Goal: Ask a question

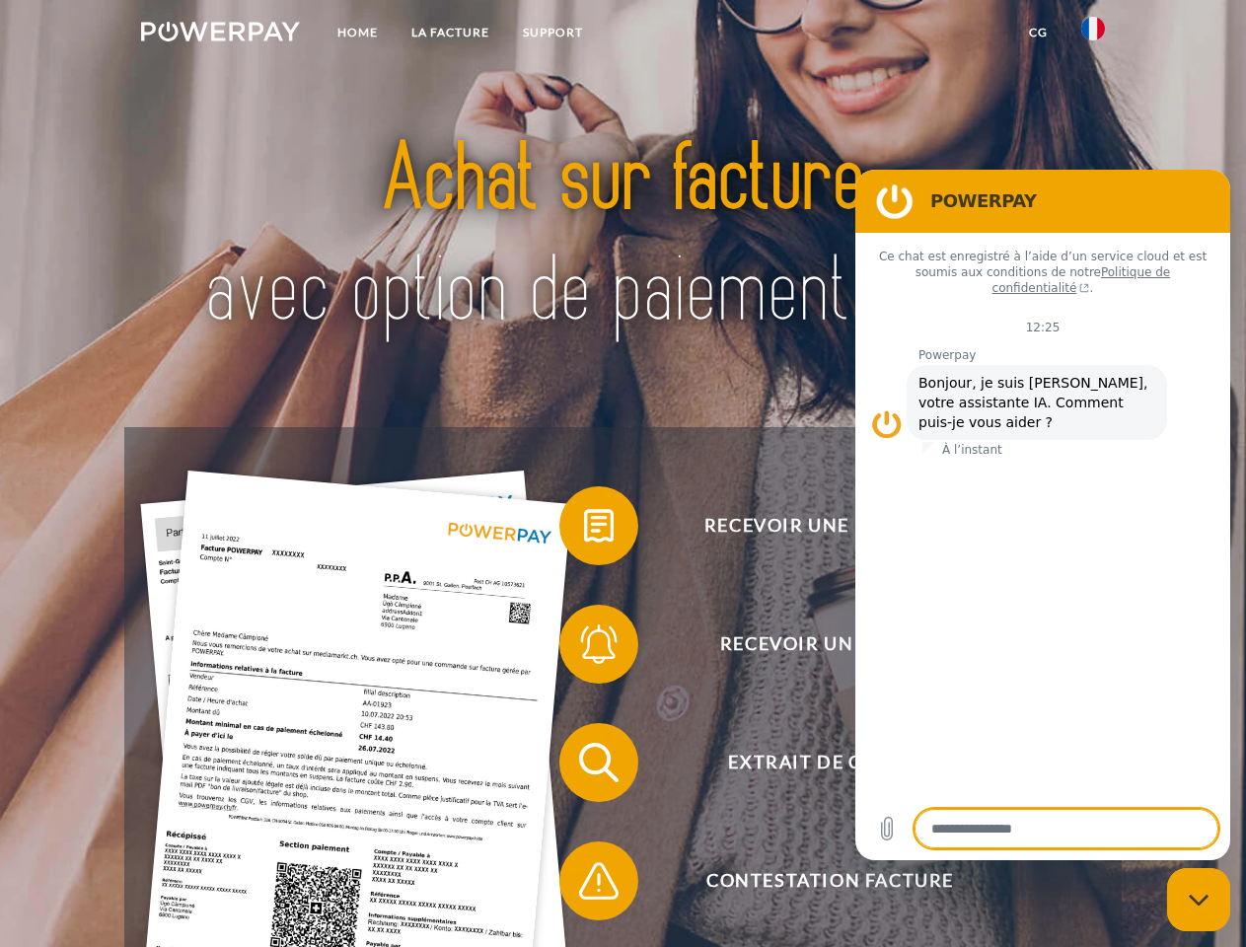
click at [220, 35] on img at bounding box center [220, 32] width 159 height 20
click at [1093, 35] on img at bounding box center [1093, 29] width 24 height 24
click at [1038, 33] on link "CG" at bounding box center [1038, 33] width 52 height 36
click at [584, 530] on span at bounding box center [569, 526] width 99 height 99
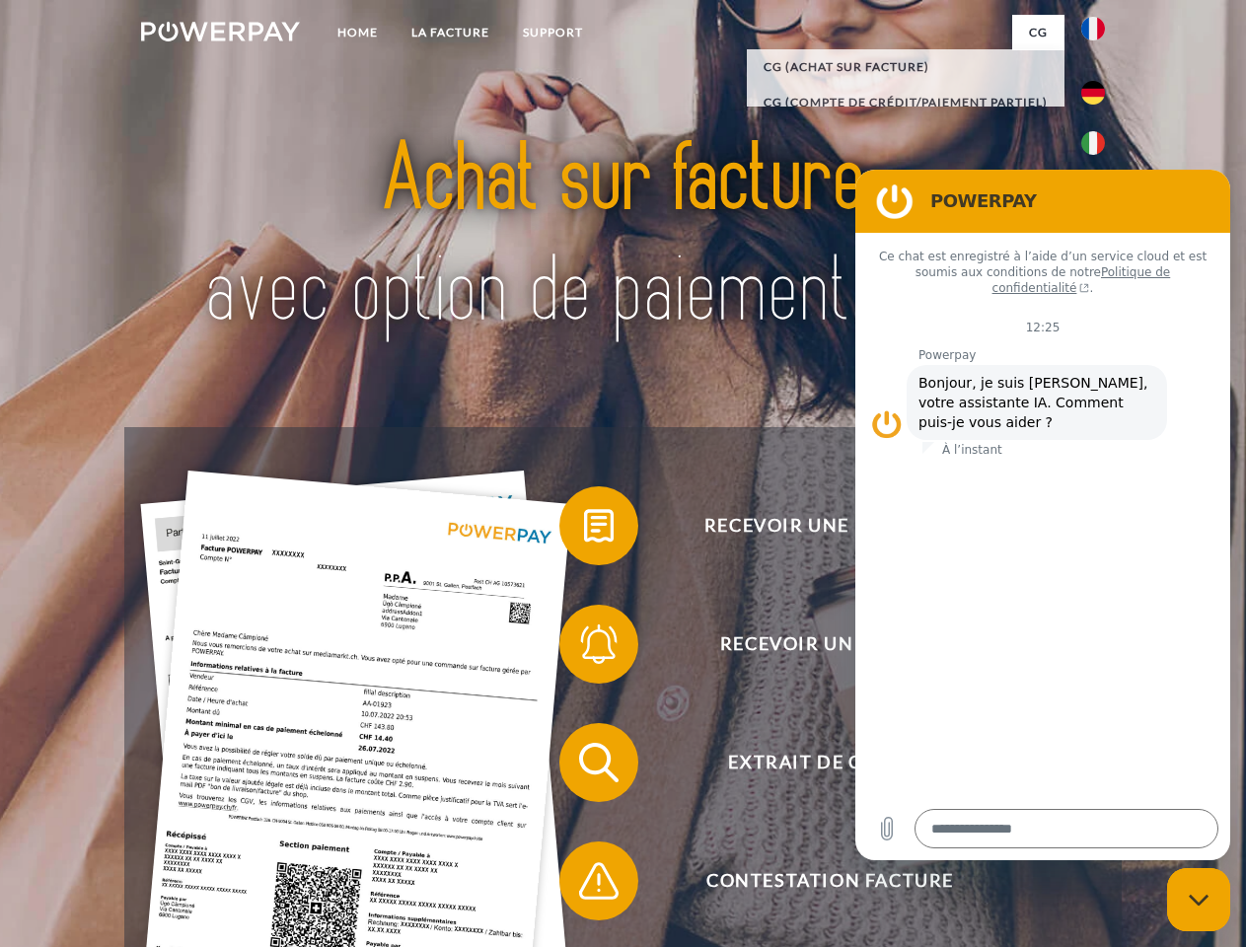
click at [584, 648] on span at bounding box center [569, 644] width 99 height 99
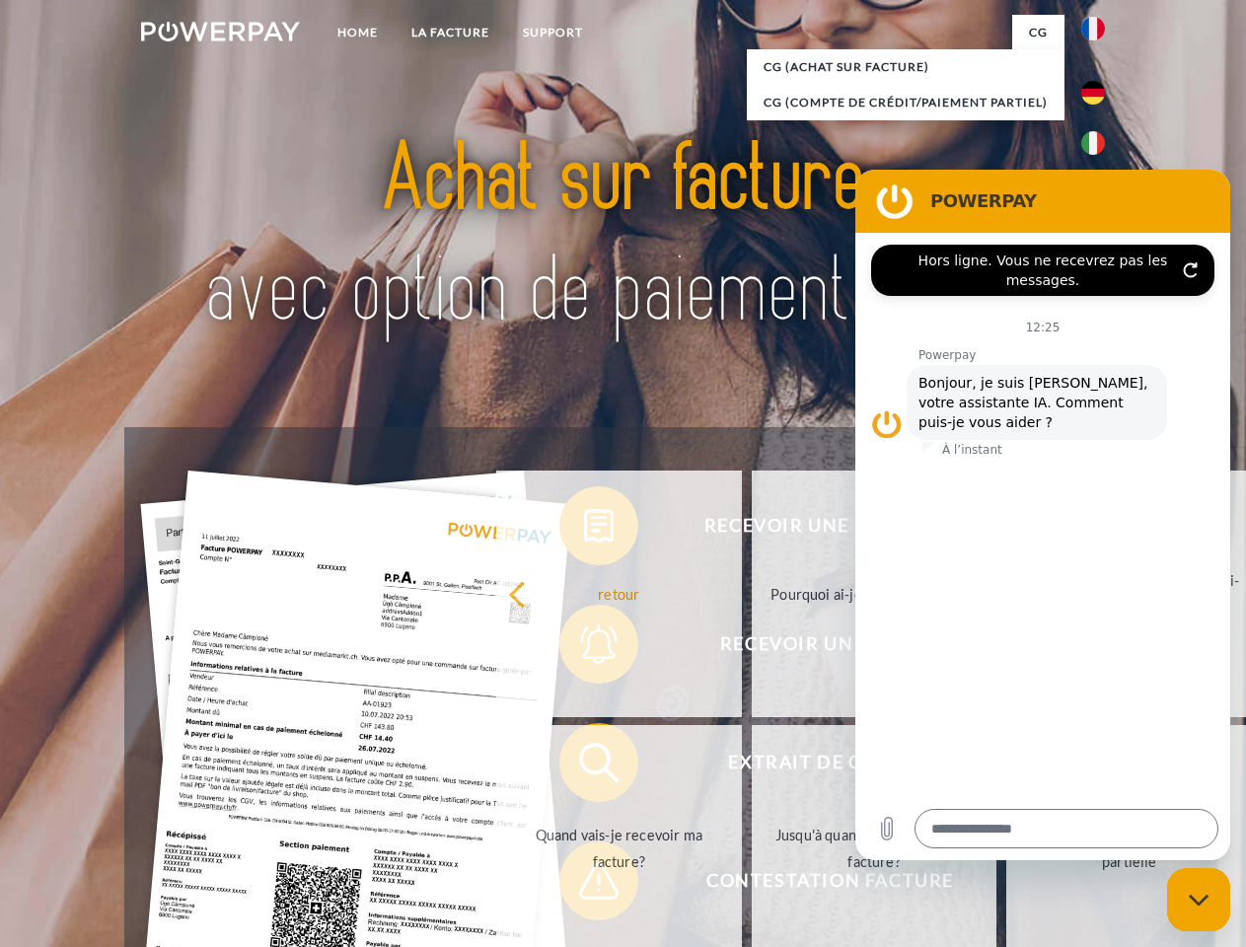
click at [752, 767] on link "Jusqu'à quand dois-je payer ma facture?" at bounding box center [875, 848] width 246 height 247
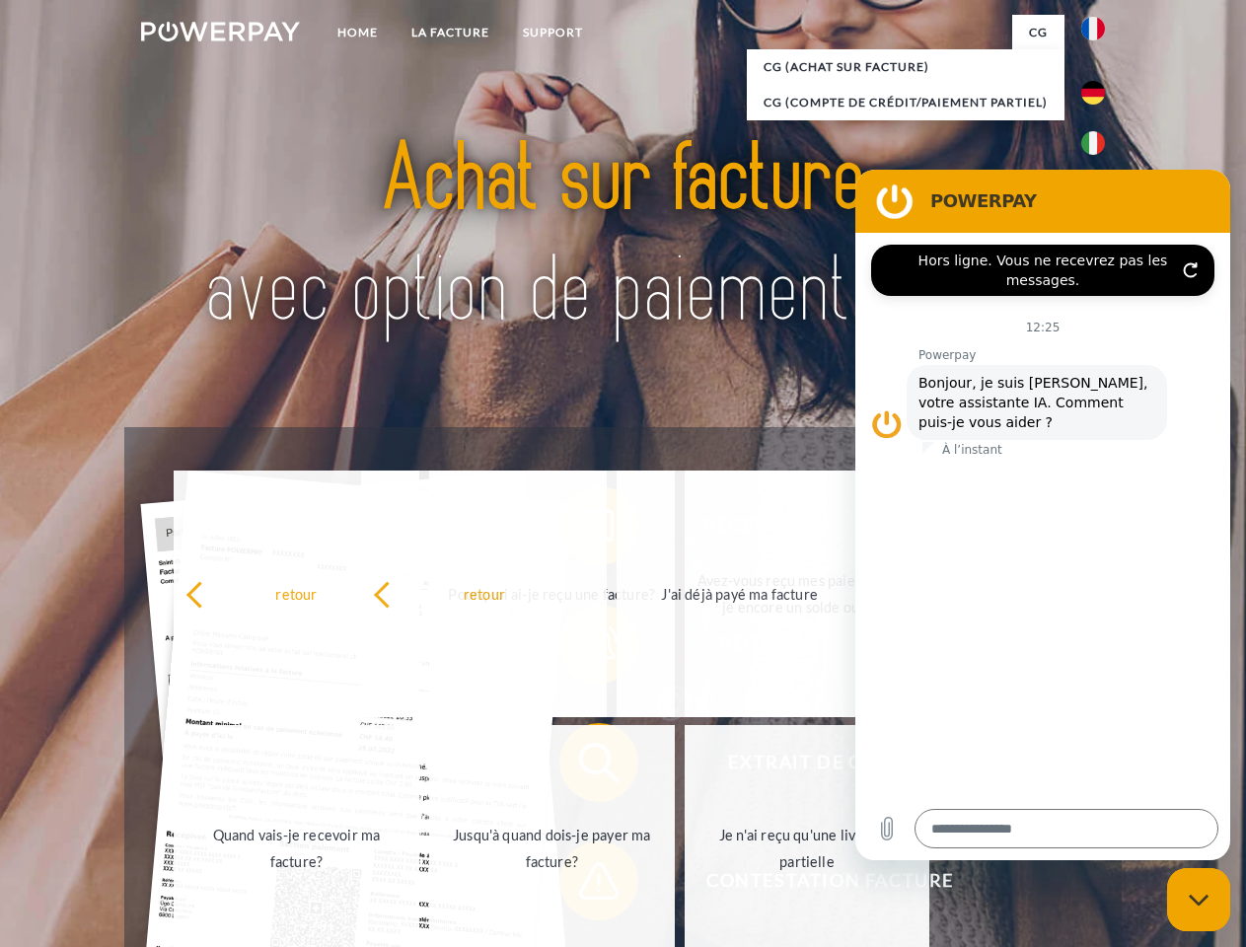
click at [584, 885] on span at bounding box center [569, 881] width 99 height 99
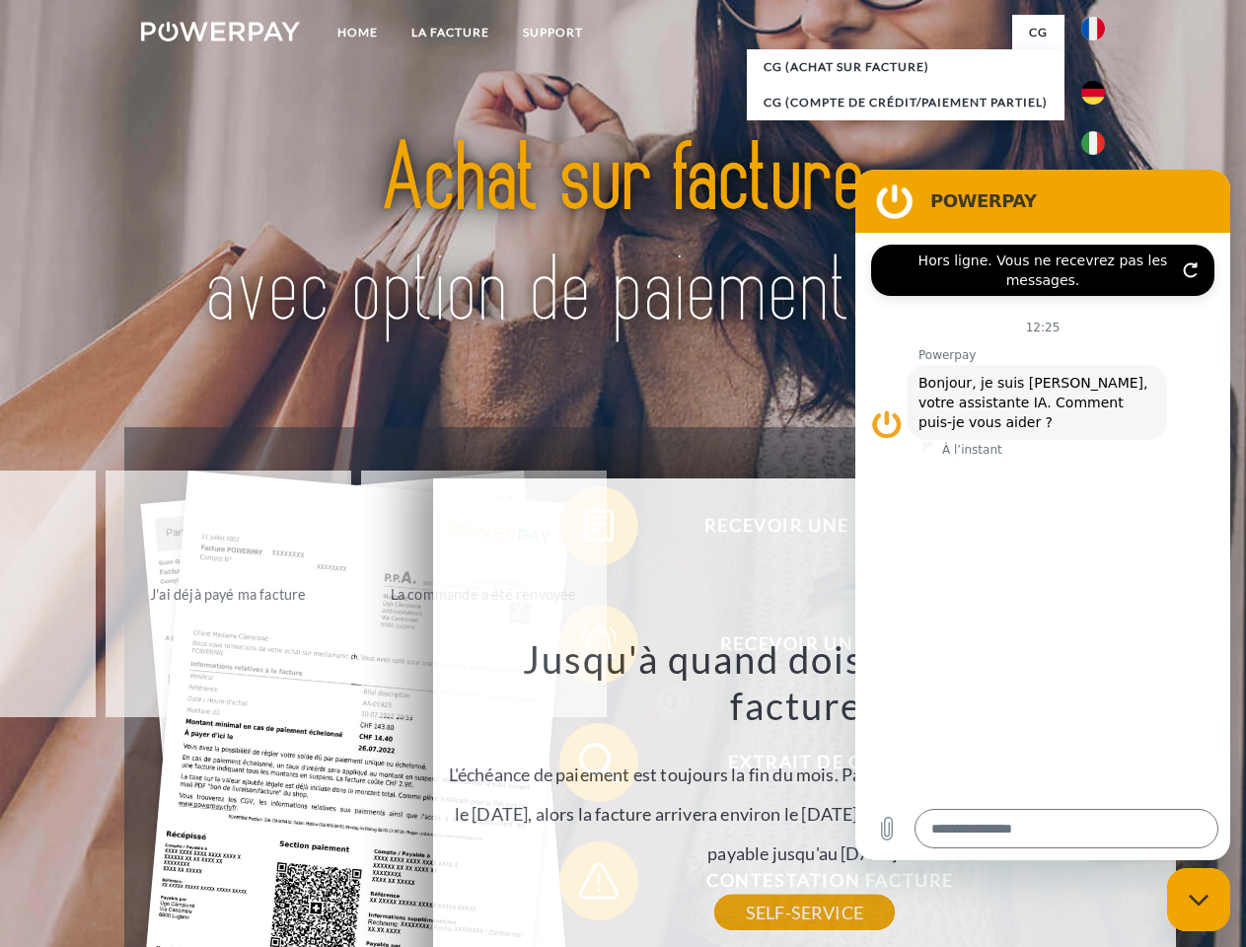
click at [1199, 900] on icon "Fermer la fenêtre de messagerie" at bounding box center [1199, 900] width 21 height 13
type textarea "*"
